Goal: Information Seeking & Learning: Compare options

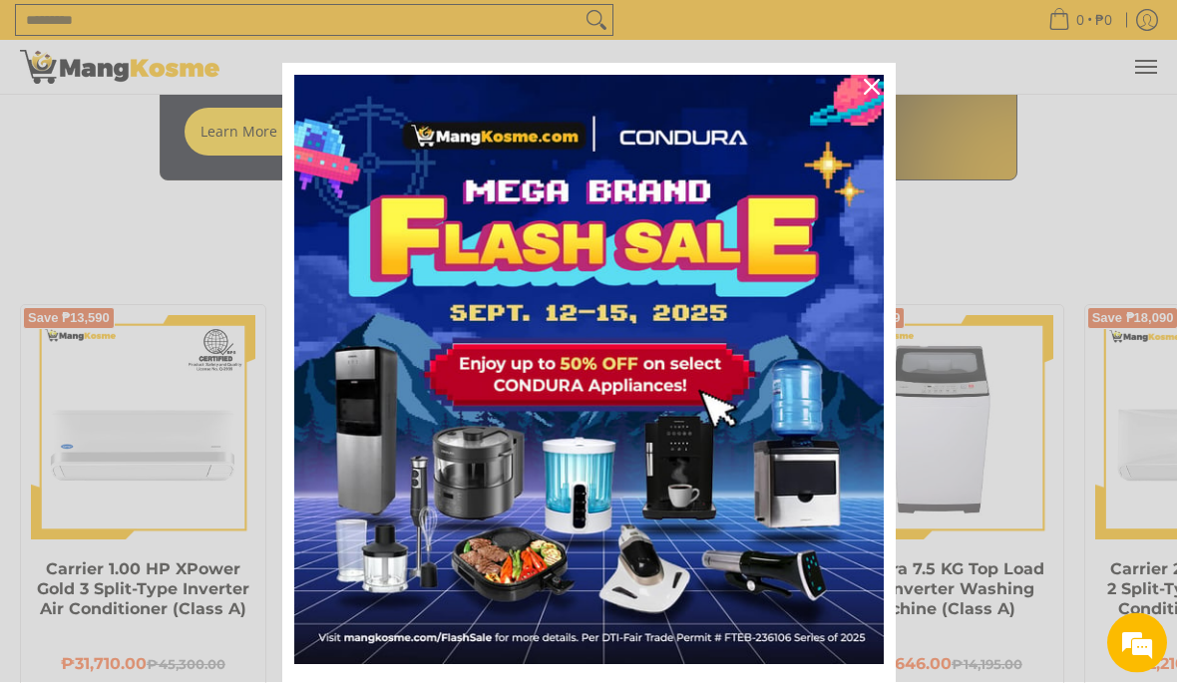
scroll to position [1331, 0]
